Goal: Transaction & Acquisition: Obtain resource

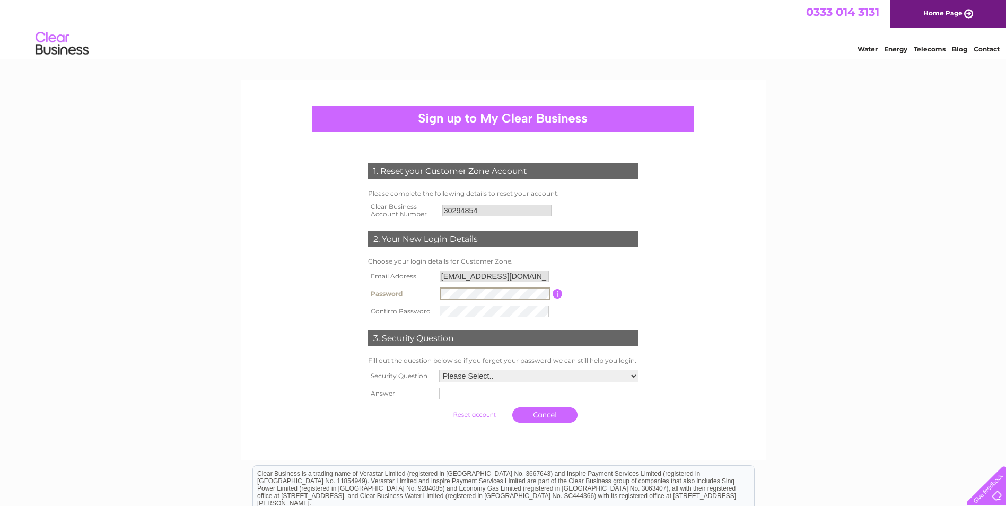
click at [558, 289] on input "button" at bounding box center [557, 294] width 10 height 10
click at [632, 372] on select "Please Select.. In what town or city was your first job? In what town or city d…" at bounding box center [538, 375] width 200 height 14
select select "1"
click at [438, 369] on select "Please Select.. In what town or city was your first job? In what town or city d…" at bounding box center [538, 375] width 200 height 14
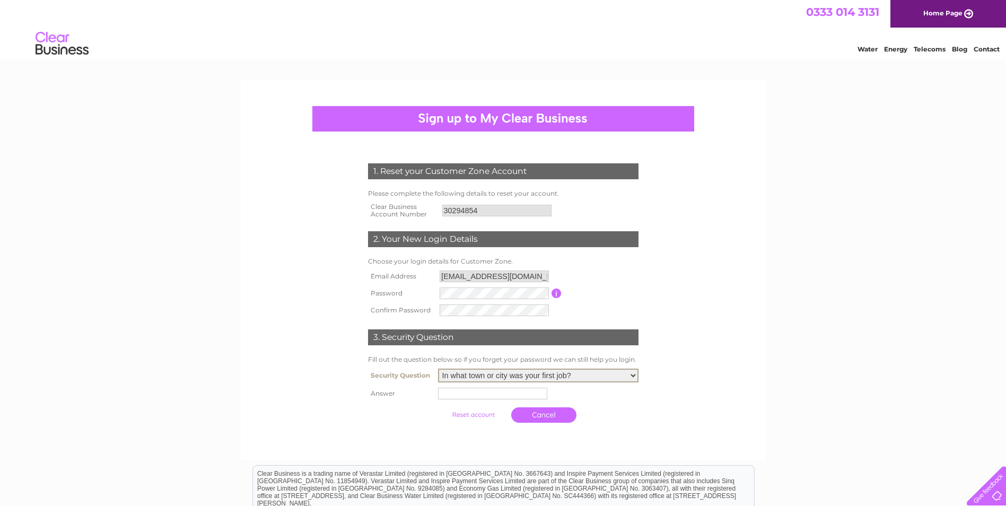
click at [491, 390] on input "text" at bounding box center [492, 394] width 109 height 12
type input "St Andrews"
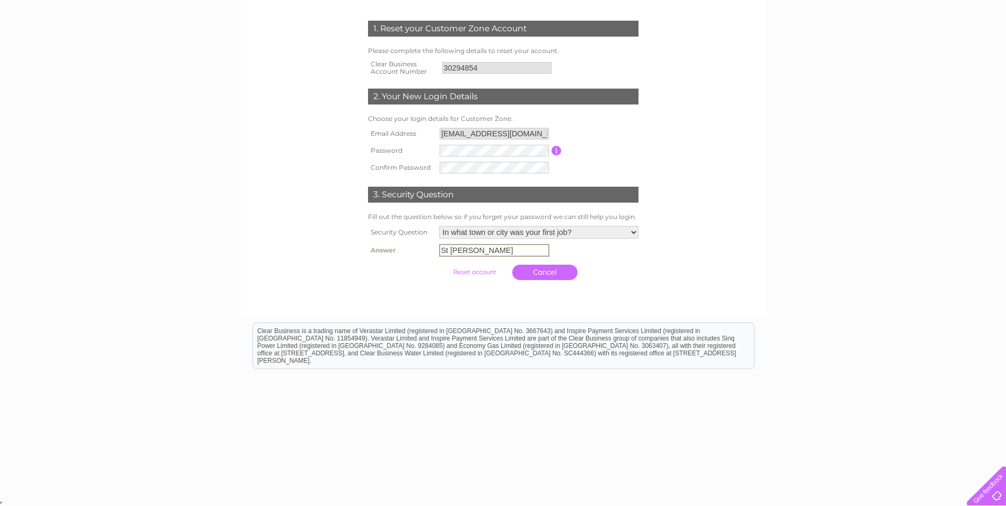
scroll to position [90, 0]
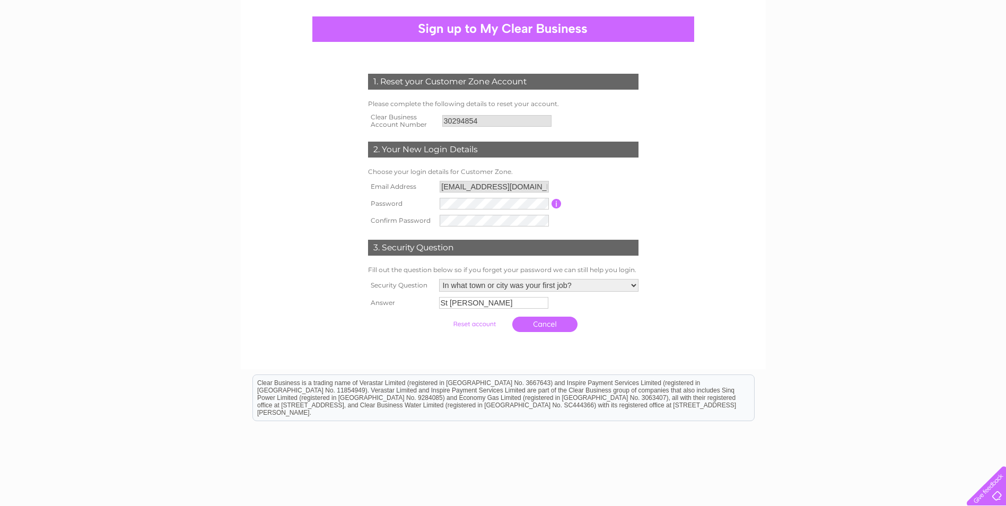
click at [482, 321] on input "submit" at bounding box center [474, 323] width 65 height 15
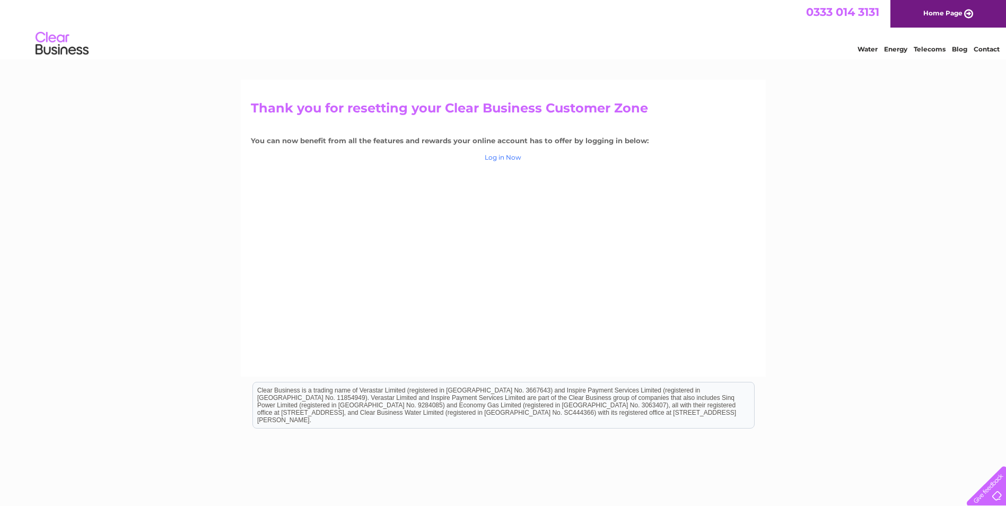
click at [514, 154] on link "Log in Now" at bounding box center [503, 157] width 37 height 8
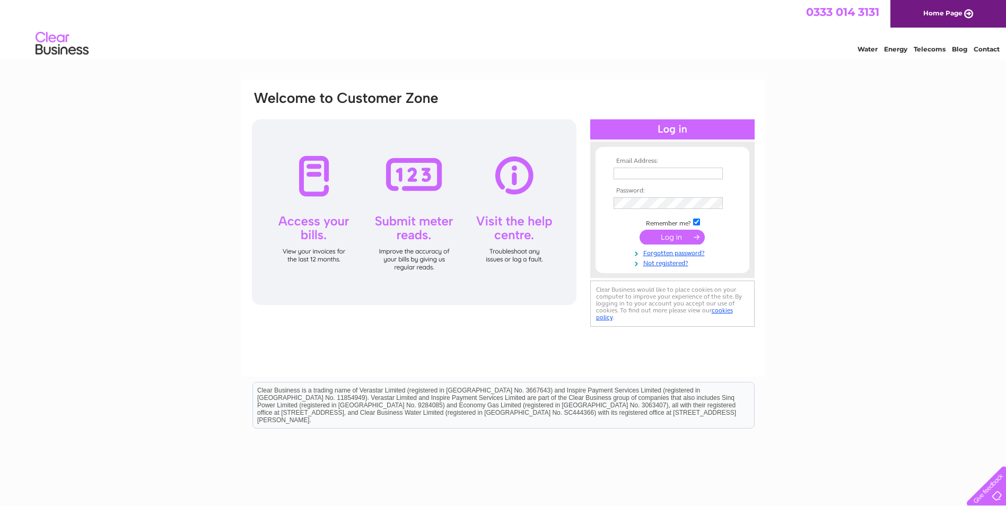
type input "[EMAIL_ADDRESS][DOMAIN_NAME]"
click at [674, 236] on input "submit" at bounding box center [671, 237] width 65 height 15
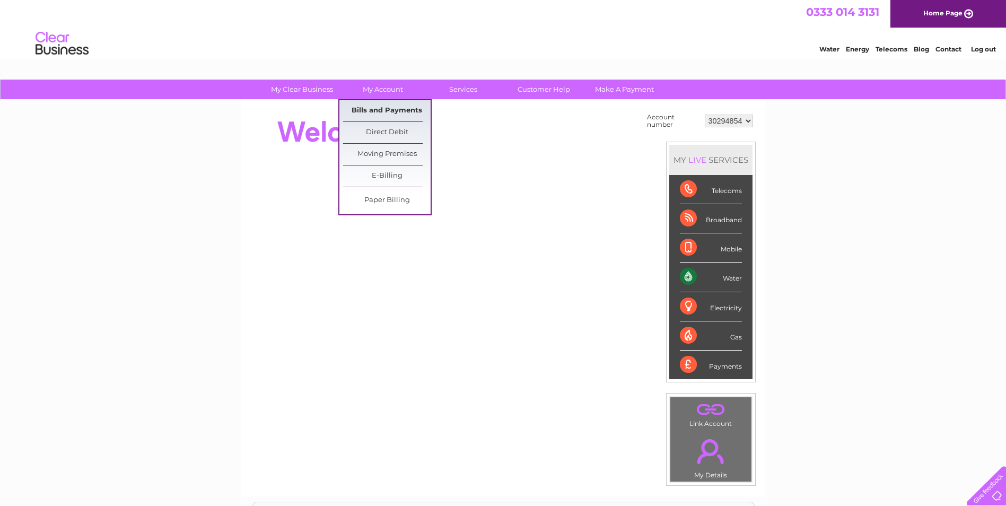
click at [374, 107] on link "Bills and Payments" at bounding box center [386, 110] width 87 height 21
click at [382, 110] on link "Bills and Payments" at bounding box center [386, 110] width 87 height 21
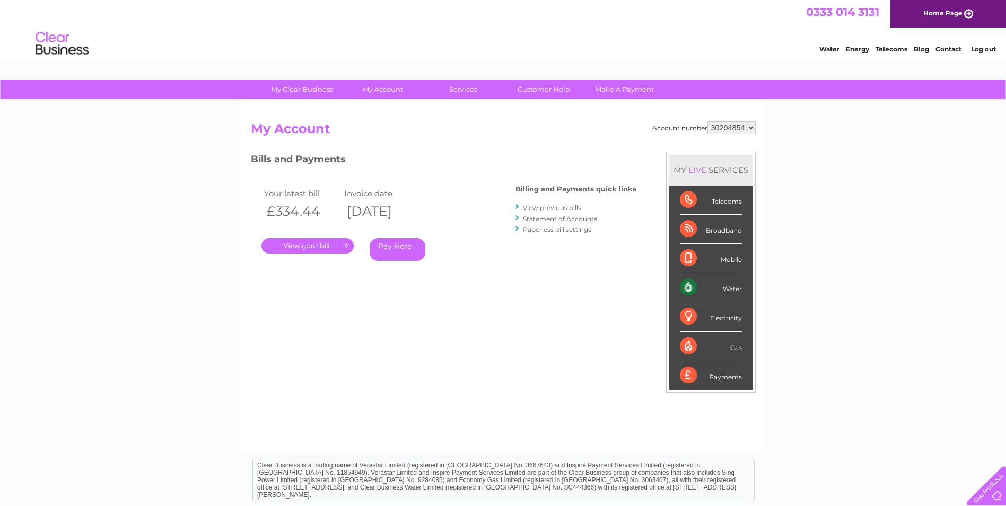
click at [344, 243] on link "." at bounding box center [307, 245] width 92 height 15
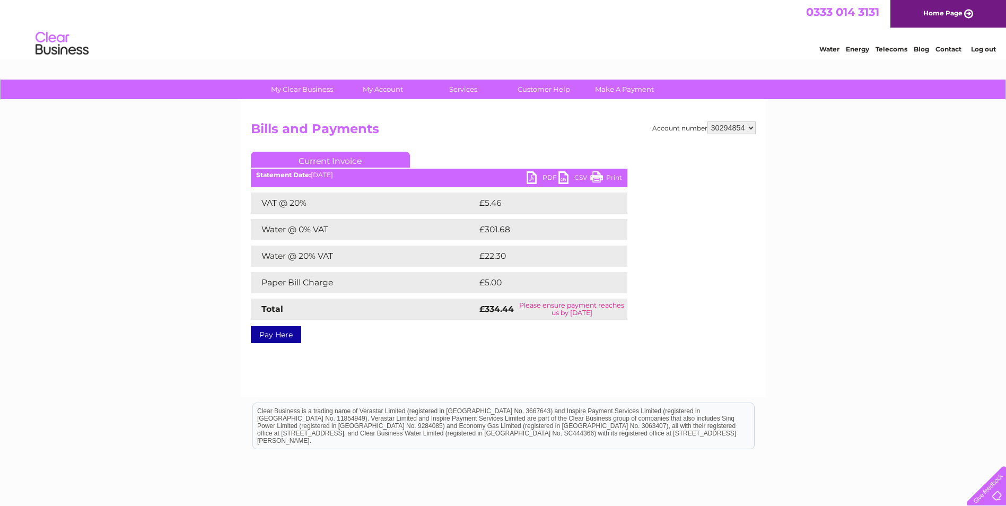
click at [541, 174] on link "PDF" at bounding box center [542, 178] width 32 height 15
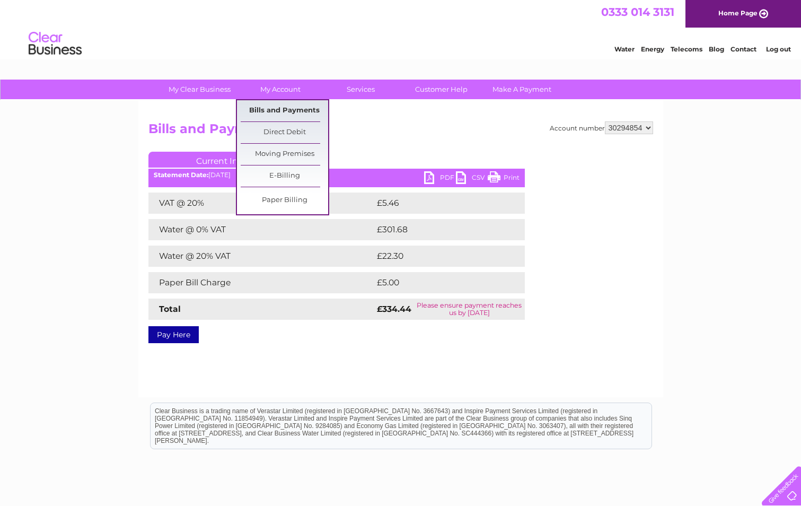
click at [285, 106] on link "Bills and Payments" at bounding box center [284, 110] width 87 height 21
click at [299, 111] on link "Bills and Payments" at bounding box center [284, 110] width 87 height 21
click at [275, 108] on link "Bills and Payments" at bounding box center [284, 110] width 87 height 21
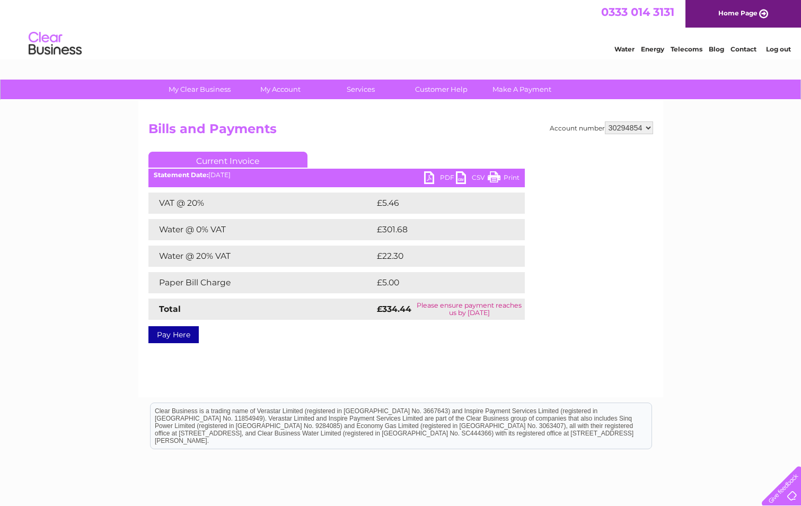
click at [563, 380] on div "Account number 30294854 Bills and Payments Current Invoice PDF CSV Print VAT @ …" at bounding box center [400, 248] width 525 height 297
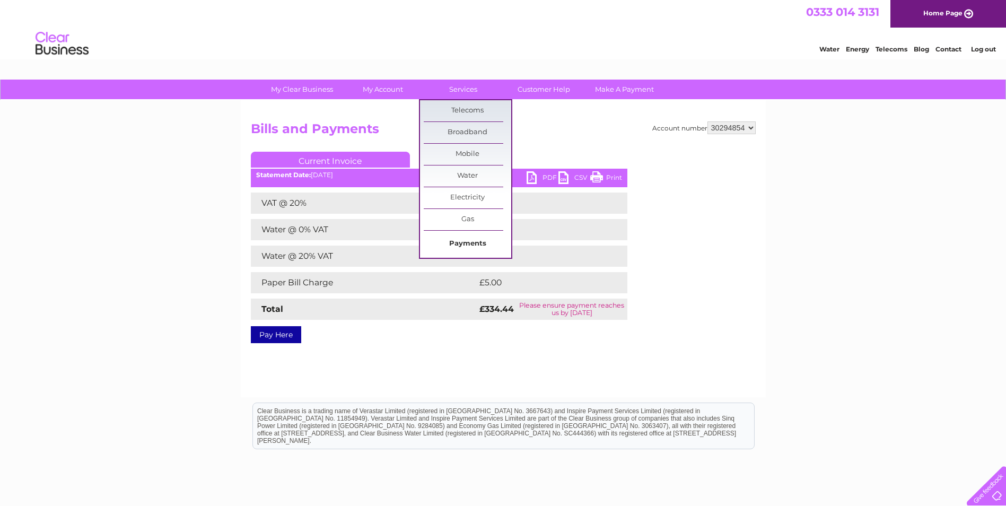
click at [469, 240] on link "Payments" at bounding box center [467, 243] width 87 height 21
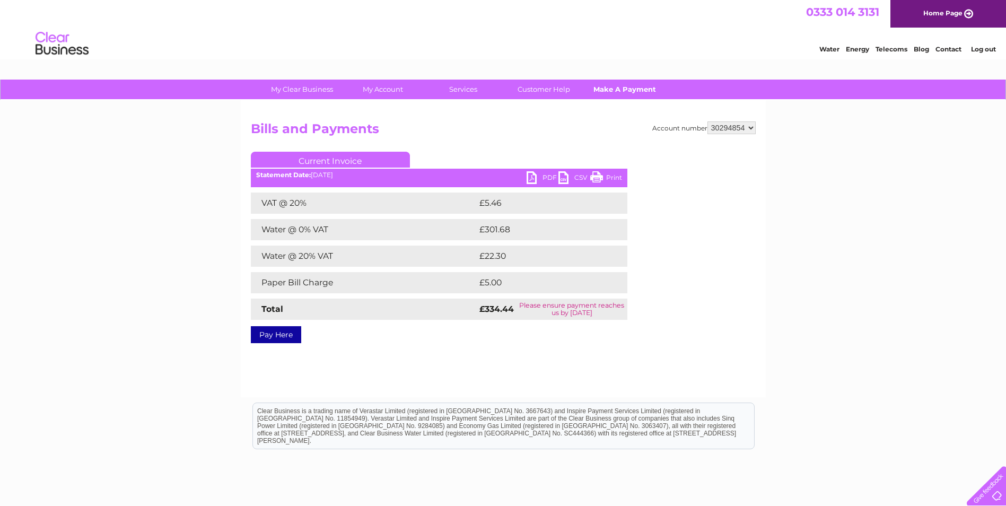
click at [618, 85] on link "Make A Payment" at bounding box center [623, 90] width 87 height 20
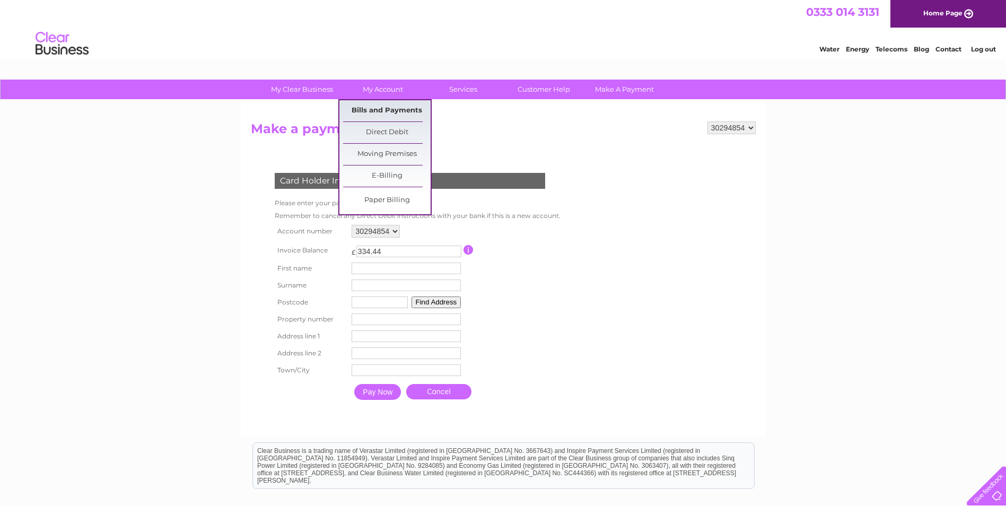
click at [386, 109] on link "Bills and Payments" at bounding box center [386, 110] width 87 height 21
click at [392, 108] on link "Bills and Payments" at bounding box center [386, 110] width 87 height 21
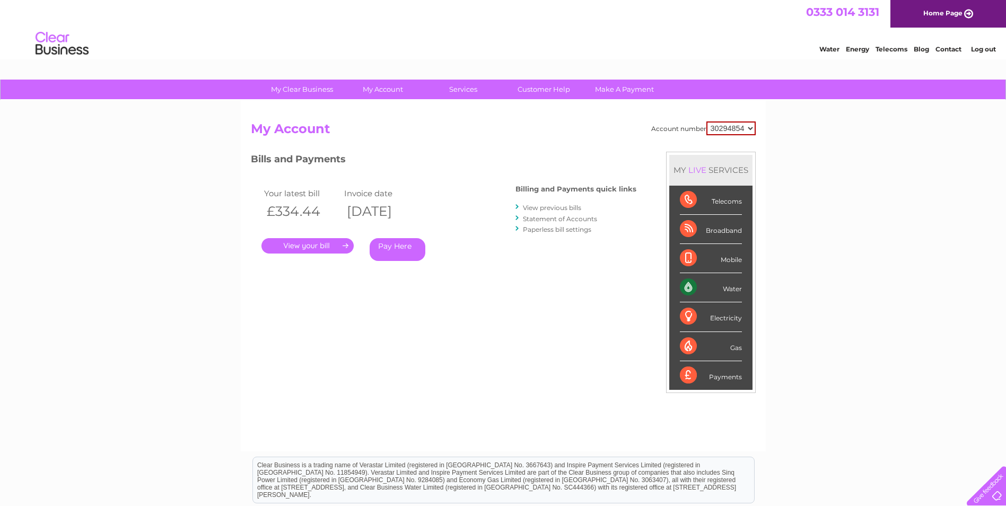
click at [564, 204] on link "View previous bills" at bounding box center [552, 208] width 58 height 8
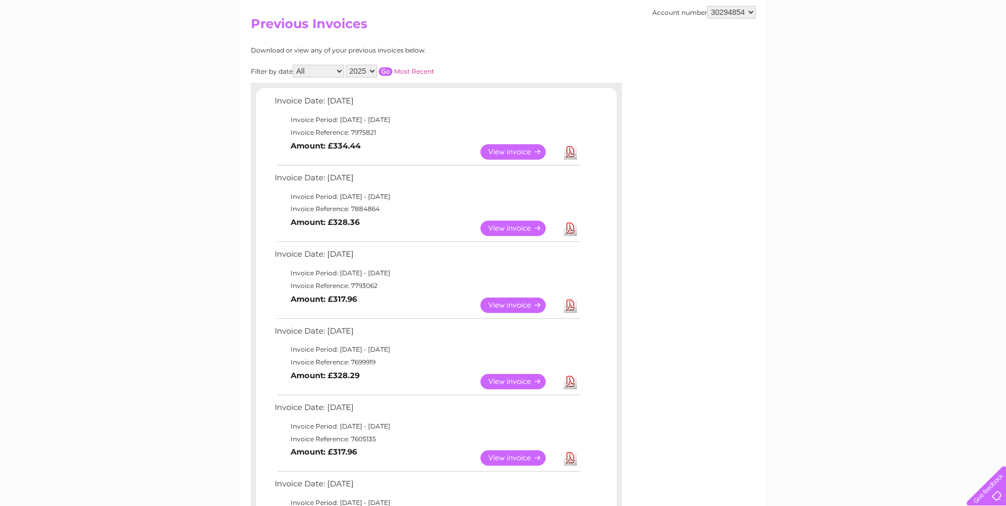
scroll to position [106, 0]
click at [495, 223] on link "View" at bounding box center [519, 226] width 78 height 15
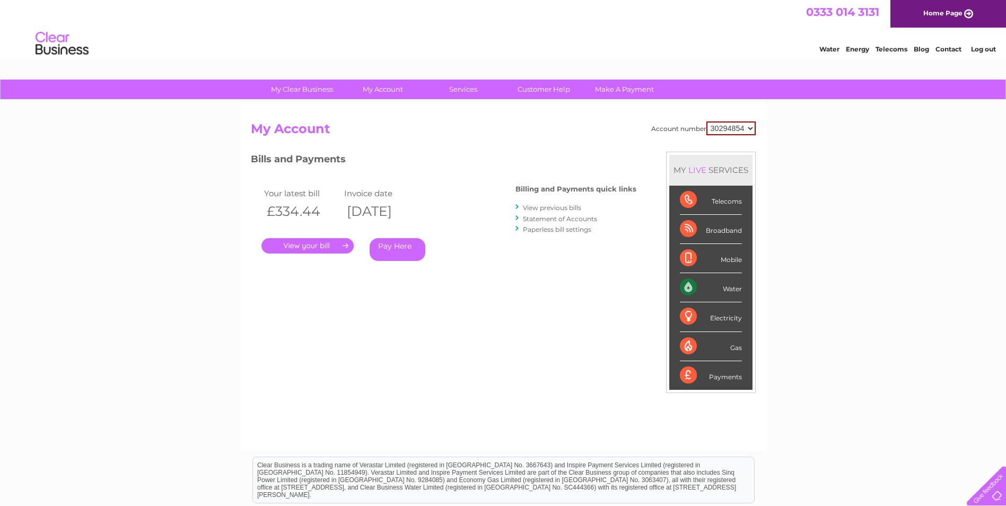
click at [558, 203] on li "View previous bills" at bounding box center [575, 207] width 121 height 11
click at [557, 207] on link "View previous bills" at bounding box center [552, 208] width 58 height 8
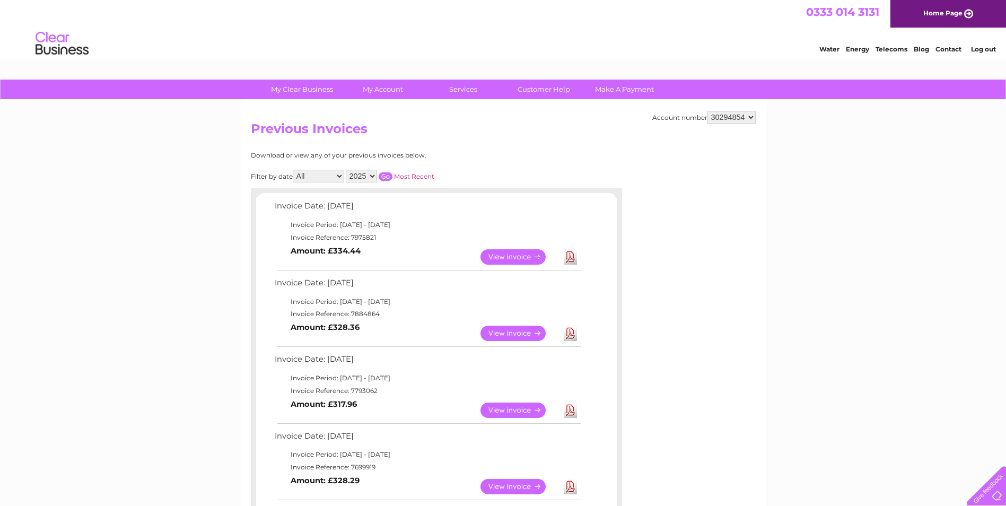
click at [522, 330] on link "View" at bounding box center [519, 332] width 78 height 15
click at [512, 254] on link "View" at bounding box center [519, 256] width 78 height 15
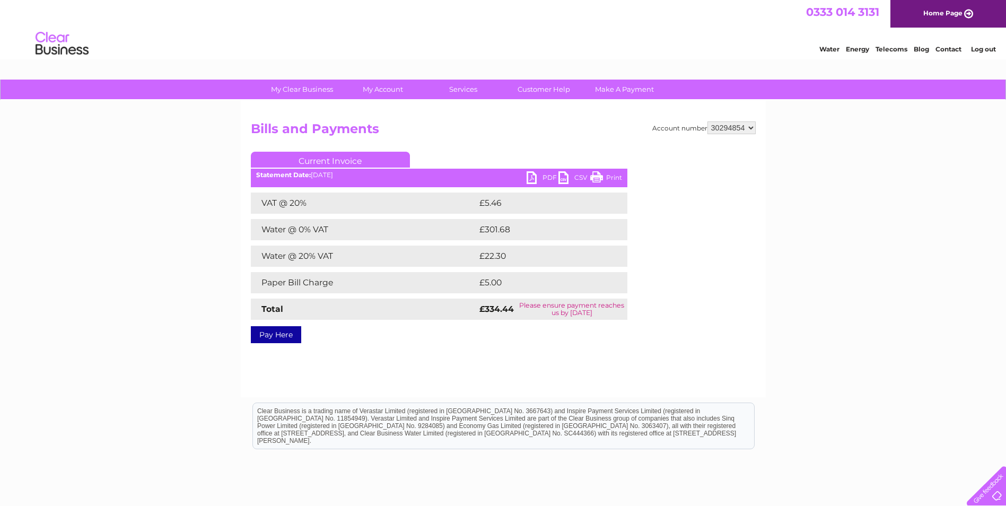
click at [541, 178] on link "PDF" at bounding box center [542, 178] width 32 height 15
